Goal: Check status: Check status

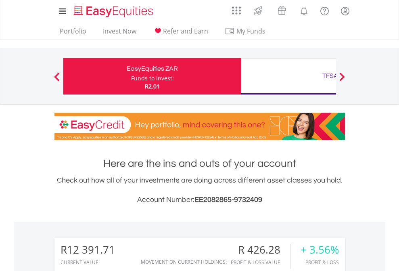
scroll to position [77, 127]
click at [131, 76] on div "Funds to invest:" at bounding box center [152, 78] width 43 height 8
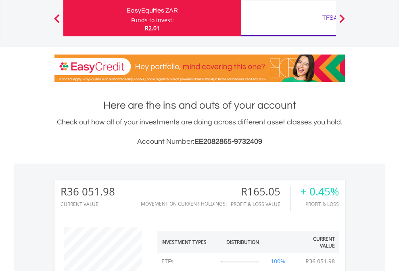
scroll to position [77, 127]
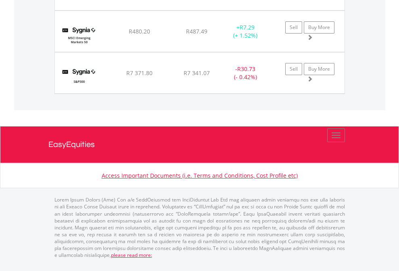
scroll to position [77, 127]
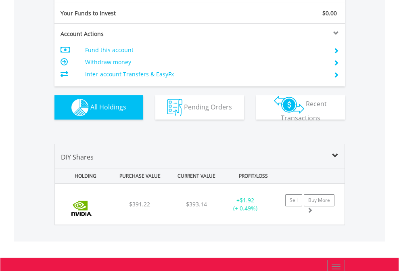
scroll to position [897, 0]
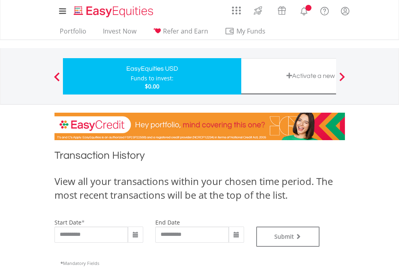
type input "**********"
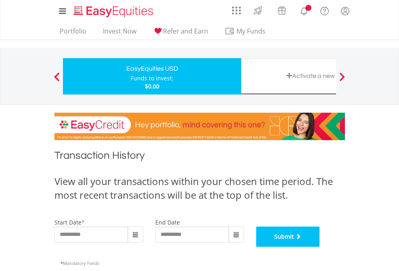
click at [320, 247] on button "Submit" at bounding box center [288, 236] width 64 height 20
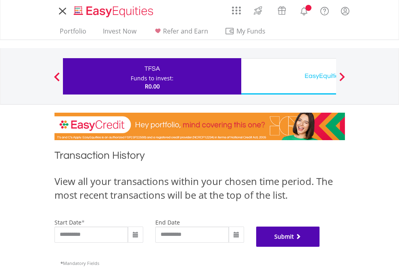
click at [320, 247] on button "Submit" at bounding box center [288, 236] width 64 height 20
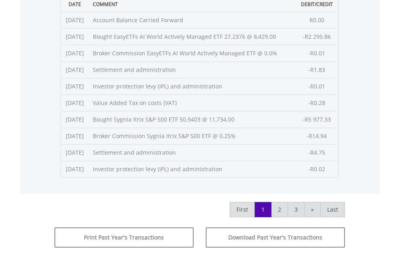
scroll to position [327, 0]
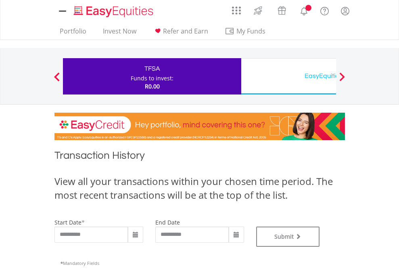
click at [289, 76] on div "EasyEquities USD" at bounding box center [330, 75] width 168 height 11
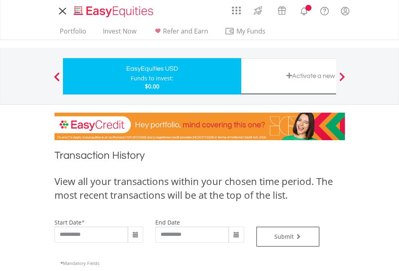
type input "**********"
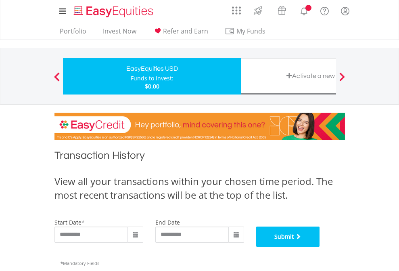
click at [320, 247] on button "Submit" at bounding box center [288, 236] width 64 height 20
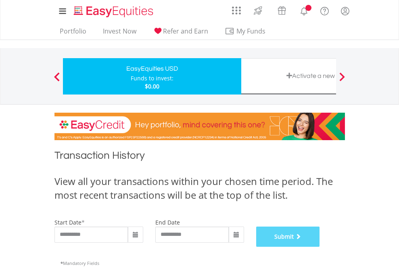
scroll to position [327, 0]
